Goal: Task Accomplishment & Management: Use online tool/utility

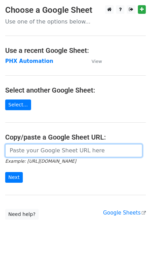
click at [55, 149] on input "url" at bounding box center [73, 150] width 137 height 13
paste input "[URL][DOMAIN_NAME]"
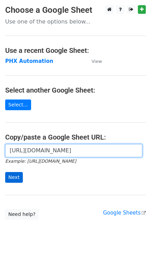
type input "[URL][DOMAIN_NAME]"
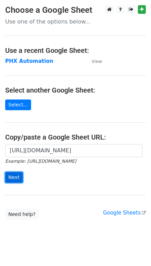
scroll to position [0, 0]
click at [15, 175] on input "Next" at bounding box center [14, 177] width 18 height 11
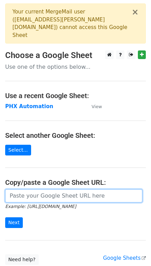
click at [37, 190] on input "url" at bounding box center [73, 196] width 137 height 13
paste input "https://docs.google.com/spreadsheets/d/1mY0CQltWa_KhNA-bro8I2X4H4IxycQZi7g1SFep…"
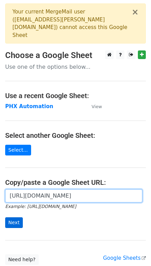
type input "https://docs.google.com/spreadsheets/d/1mY0CQltWa_KhNA-bro8I2X4H4IxycQZi7g1SFep…"
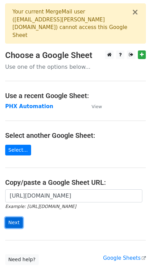
scroll to position [0, 0]
click at [17, 218] on input "Next" at bounding box center [14, 223] width 18 height 11
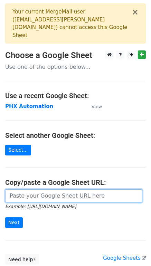
click at [30, 191] on input "url" at bounding box center [73, 196] width 137 height 13
paste input "[URL][DOMAIN_NAME]"
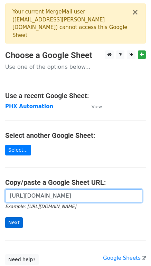
type input "[URL][DOMAIN_NAME]"
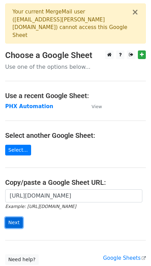
click at [8, 218] on input "Next" at bounding box center [14, 223] width 18 height 11
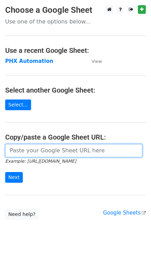
click at [34, 149] on input "url" at bounding box center [73, 150] width 137 height 13
paste input "URGENT: Final Reminder for Loan Payment to {{App}}"
type input "URGENT: Final Reminder for Loan Payment to {{App}}"
click at [38, 149] on input "url" at bounding box center [73, 150] width 137 height 13
paste input "[URL][DOMAIN_NAME]"
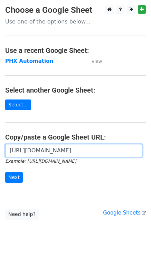
scroll to position [0, 197]
type input "[URL][DOMAIN_NAME]"
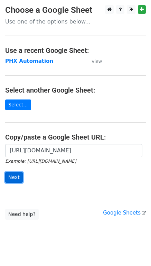
click at [18, 176] on input "Next" at bounding box center [14, 177] width 18 height 11
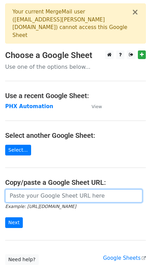
click at [35, 190] on input "url" at bounding box center [73, 196] width 137 height 13
click at [19, 192] on input "url" at bounding box center [73, 196] width 137 height 13
paste input "URGENT: Final Reminder for Loan Payment to {{App}}"
type input "URGENT: Final Reminder for Loan Payment to {{App}}"
click at [25, 190] on input "url" at bounding box center [73, 196] width 137 height 13
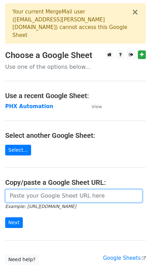
paste input "[URL][DOMAIN_NAME]"
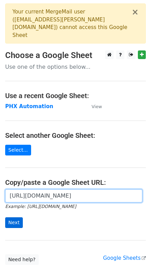
type input "https://docs.google.com/spreadsheets/d/1mY0CQltWa_KhNA-bro8I2X4H4IxycQZi7g1SFep…"
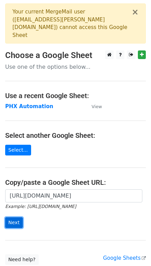
click at [18, 218] on input "Next" at bounding box center [14, 223] width 18 height 11
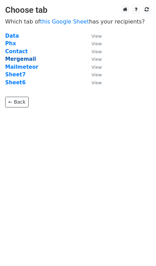
click at [12, 61] on strong "Mergemail" at bounding box center [20, 59] width 31 height 6
